Goal: Task Accomplishment & Management: Manage account settings

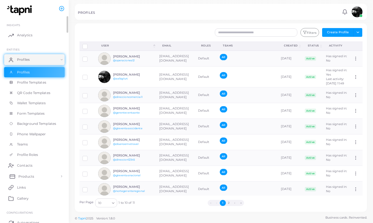
click at [18, 178] on span "Products" at bounding box center [26, 176] width 16 height 5
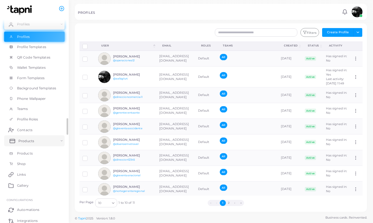
scroll to position [37, 0]
click at [23, 154] on span "Products" at bounding box center [26, 152] width 16 height 5
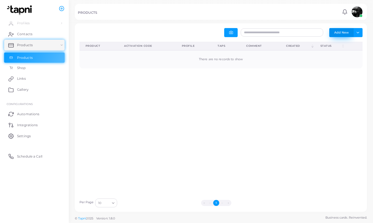
click at [339, 34] on button "Add New" at bounding box center [342, 32] width 24 height 9
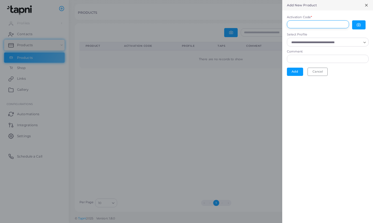
click at [323, 24] on input "Activation Code *" at bounding box center [318, 24] width 62 height 8
click at [362, 25] on button "button" at bounding box center [359, 24] width 13 height 9
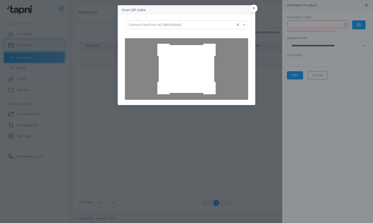
type input "**********"
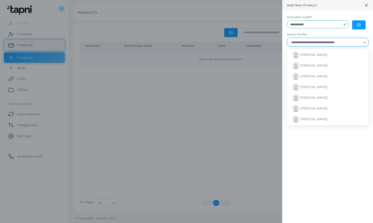
click at [299, 41] on input "Select Profile" at bounding box center [326, 42] width 72 height 6
click at [305, 120] on span "[PERSON_NAME]" at bounding box center [314, 119] width 27 height 4
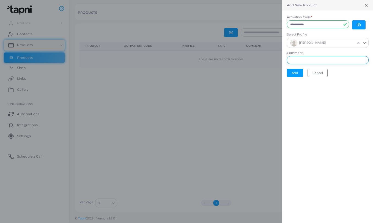
click at [301, 59] on input "Comment" at bounding box center [328, 60] width 82 height 8
click at [293, 72] on button "Add" at bounding box center [295, 73] width 16 height 8
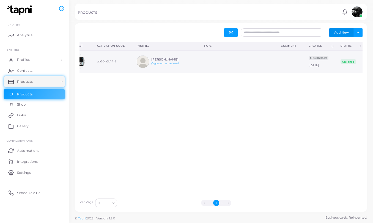
scroll to position [0, 18]
click at [24, 61] on span "Profiles" at bounding box center [24, 59] width 13 height 5
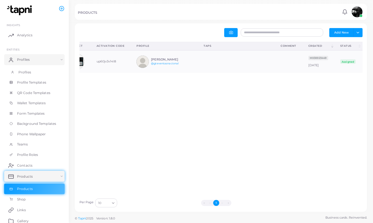
click at [21, 73] on span "Profiles" at bounding box center [24, 72] width 13 height 5
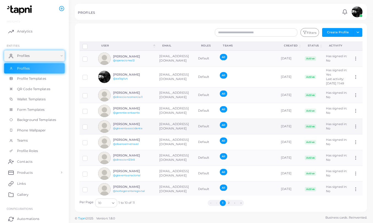
scroll to position [47, 0]
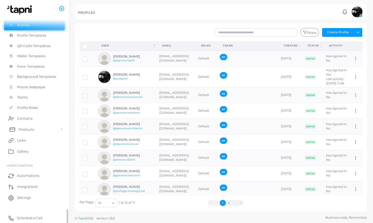
click at [32, 129] on link "Products" at bounding box center [34, 129] width 61 height 11
click at [28, 143] on span "Products" at bounding box center [26, 142] width 16 height 5
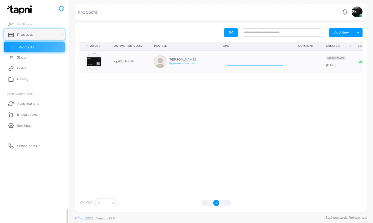
scroll to position [22, 77]
click at [344, 32] on button "Add New" at bounding box center [342, 32] width 24 height 9
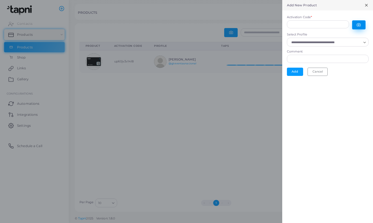
click at [359, 25] on circle "button" at bounding box center [359, 24] width 1 height 1
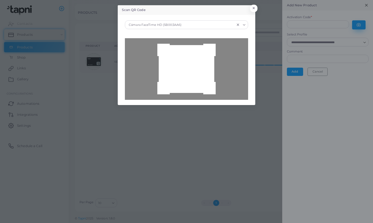
type input "**********"
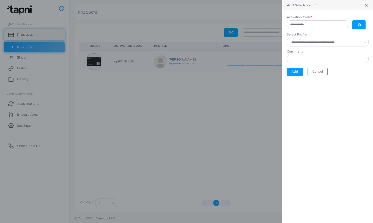
click at [359, 42] on input "Select Profile" at bounding box center [326, 42] width 72 height 6
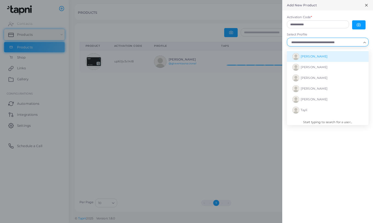
scroll to position [45, 0]
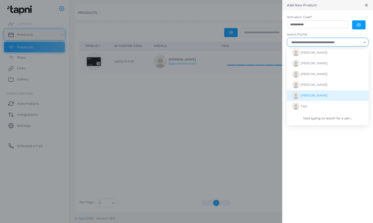
click at [323, 93] on li "[PERSON_NAME]" at bounding box center [328, 95] width 82 height 11
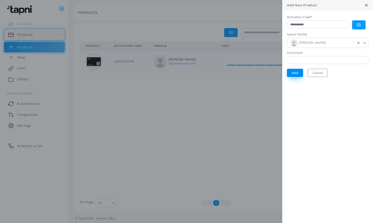
click at [297, 73] on button "Add" at bounding box center [295, 73] width 16 height 8
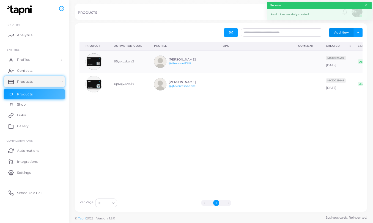
scroll to position [22, 77]
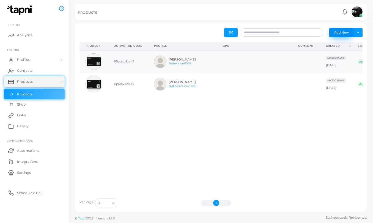
click at [342, 33] on button "Add New" at bounding box center [342, 32] width 24 height 9
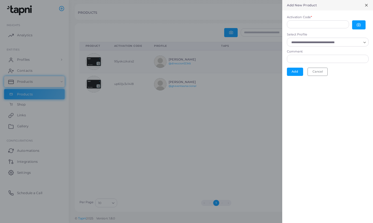
scroll to position [0, 0]
click at [360, 23] on button "button" at bounding box center [359, 24] width 13 height 9
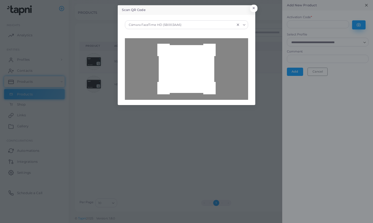
type input "**********"
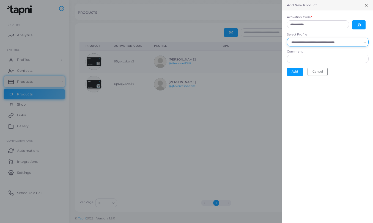
click at [321, 44] on input "Select Profile" at bounding box center [326, 42] width 72 height 6
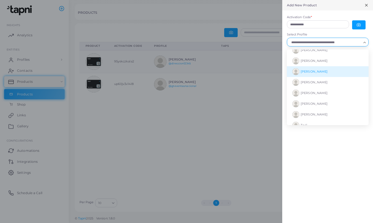
scroll to position [31, 0]
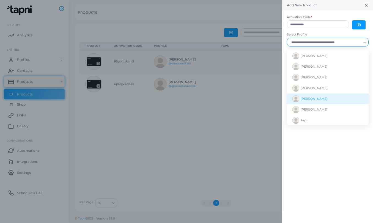
click at [323, 102] on li "[PERSON_NAME]" at bounding box center [328, 99] width 82 height 11
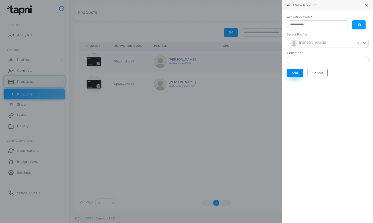
click at [297, 73] on button "Add" at bounding box center [295, 73] width 16 height 8
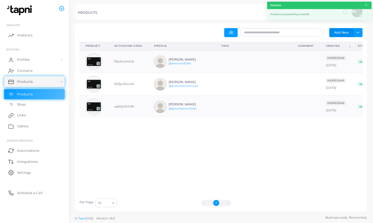
scroll to position [22, 77]
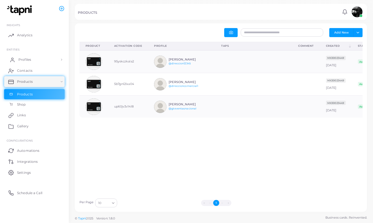
click at [45, 58] on link "Profiles" at bounding box center [34, 59] width 61 height 11
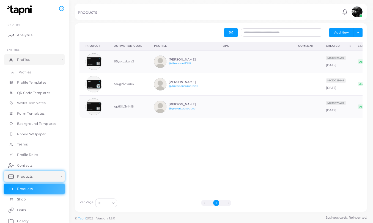
click at [35, 70] on link "Profiles" at bounding box center [34, 72] width 61 height 10
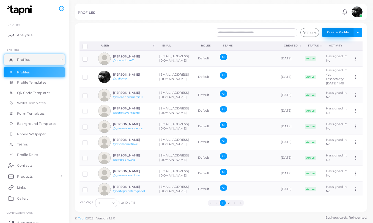
click at [335, 33] on button "Create Profile" at bounding box center [337, 32] width 31 height 9
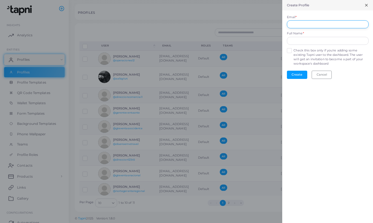
click at [331, 25] on input "Email *" at bounding box center [328, 24] width 82 height 8
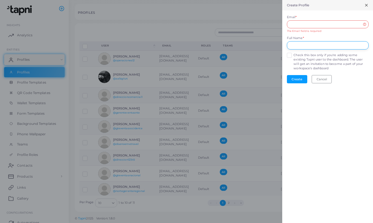
click at [325, 41] on input "text" at bounding box center [328, 45] width 82 height 8
click at [290, 57] on form "Email * The Email field is required Full Name * Check this box only if you're a…" at bounding box center [328, 49] width 91 height 78
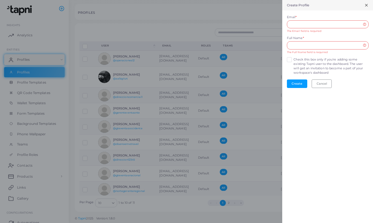
click at [294, 61] on label "Check this box only if you're adding some existing Tapni user to the dashboard.…" at bounding box center [331, 67] width 75 height 18
click at [303, 25] on input "Email *" at bounding box center [328, 24] width 82 height 8
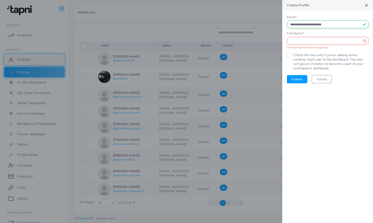
type input "**********"
click at [312, 44] on input "text" at bounding box center [328, 41] width 82 height 8
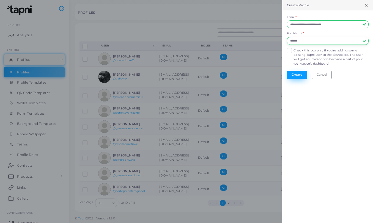
type input "******"
click at [304, 74] on button "Create" at bounding box center [297, 75] width 20 height 8
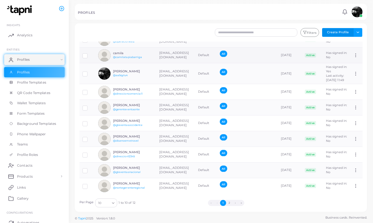
scroll to position [29, 0]
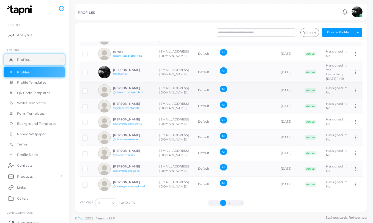
click at [127, 93] on link "@direccioncomercial1" at bounding box center [127, 92] width 29 height 3
click at [121, 88] on h6 "[PERSON_NAME]" at bounding box center [133, 88] width 40 height 4
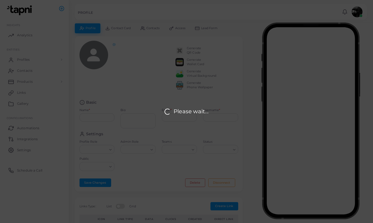
type input "**********"
type textarea "**********"
type input "**********"
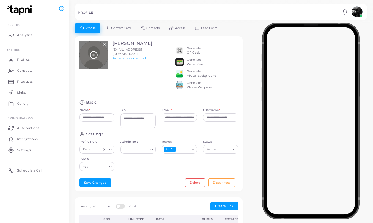
click at [98, 55] on div at bounding box center [94, 55] width 29 height 29
click at [91, 55] on icon at bounding box center [94, 55] width 8 height 8
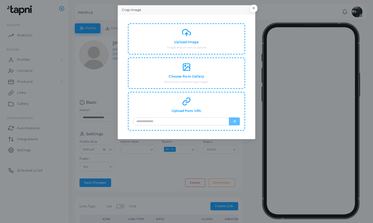
click at [103, 75] on div "Crop Image × Upload Image Drag & drop or click to upload Choose from Gallery Se…" at bounding box center [186, 111] width 373 height 223
click at [250, 9] on button "×" at bounding box center [253, 9] width 7 height 7
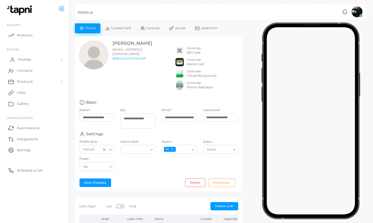
click at [24, 59] on span "Profiles" at bounding box center [24, 59] width 13 height 5
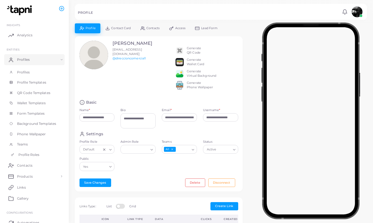
click at [25, 154] on span "Profile Roles" at bounding box center [28, 155] width 21 height 5
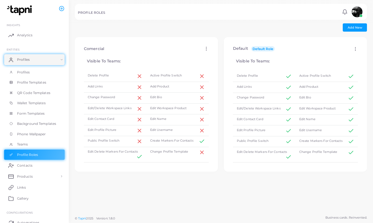
click at [205, 49] on icon at bounding box center [206, 48] width 5 height 5
click at [212, 56] on icon at bounding box center [213, 55] width 2 height 2
type input "*********"
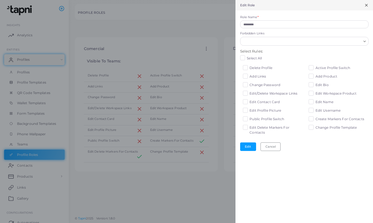
click at [250, 110] on label "Edit Profile Picture" at bounding box center [266, 110] width 32 height 5
click at [251, 145] on button "Edit" at bounding box center [248, 147] width 16 height 8
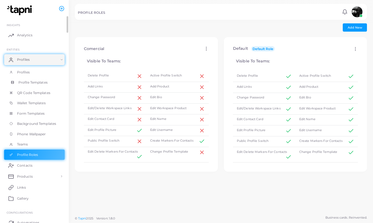
click at [29, 82] on span "Profile Templates" at bounding box center [32, 82] width 29 height 5
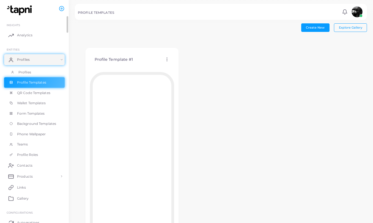
click at [30, 70] on span "Profiles" at bounding box center [24, 72] width 13 height 5
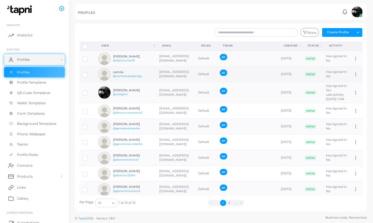
click at [119, 71] on h6 "camila" at bounding box center [133, 73] width 40 height 4
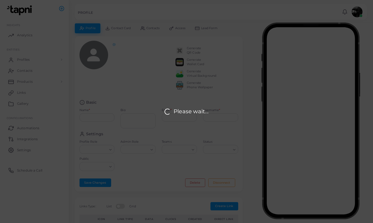
type input "******"
type input "**********"
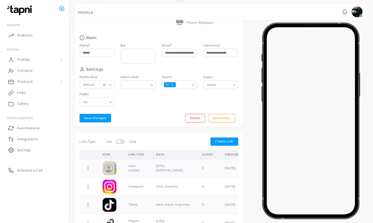
scroll to position [112, 0]
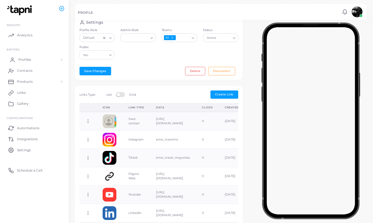
click at [29, 61] on span "Profiles" at bounding box center [24, 59] width 13 height 5
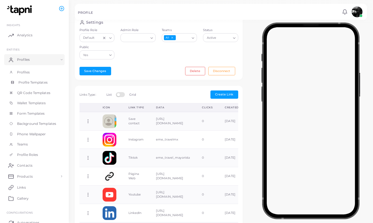
click at [26, 80] on span "Profile Templates" at bounding box center [32, 82] width 29 height 5
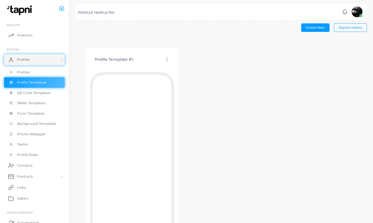
click at [165, 58] on icon at bounding box center [167, 59] width 5 height 5
click at [174, 62] on link "Edit Template" at bounding box center [187, 64] width 45 height 7
